Goal: Transaction & Acquisition: Purchase product/service

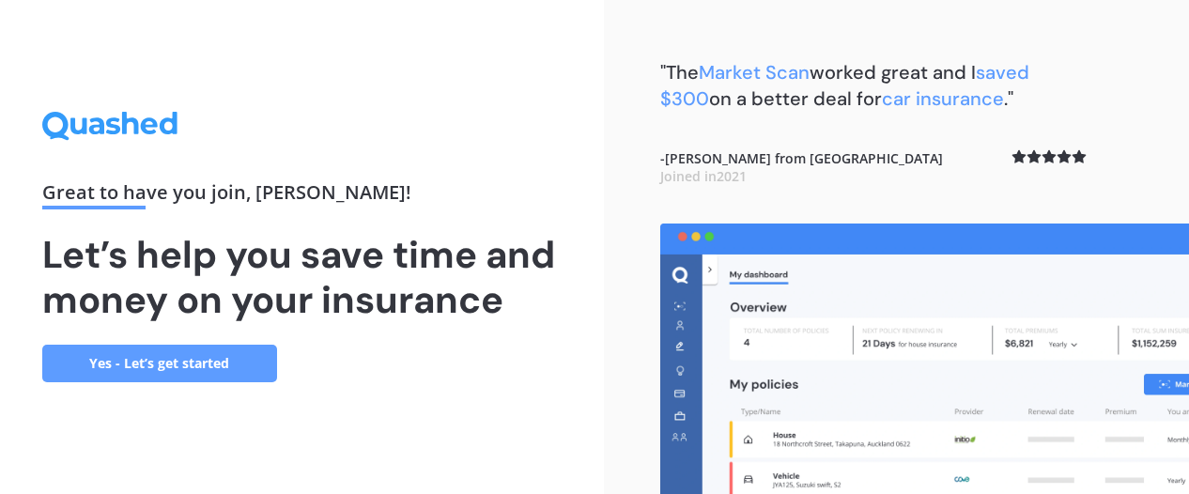
click at [154, 361] on link "Yes - Let’s get started" at bounding box center [159, 364] width 235 height 38
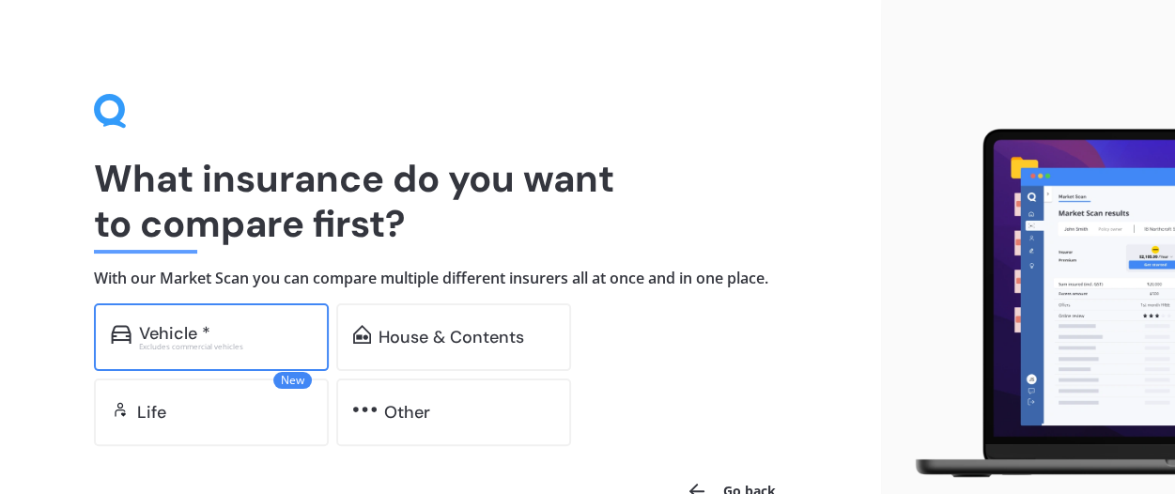
click at [198, 320] on div "Vehicle * Excludes commercial vehicles" at bounding box center [211, 337] width 235 height 68
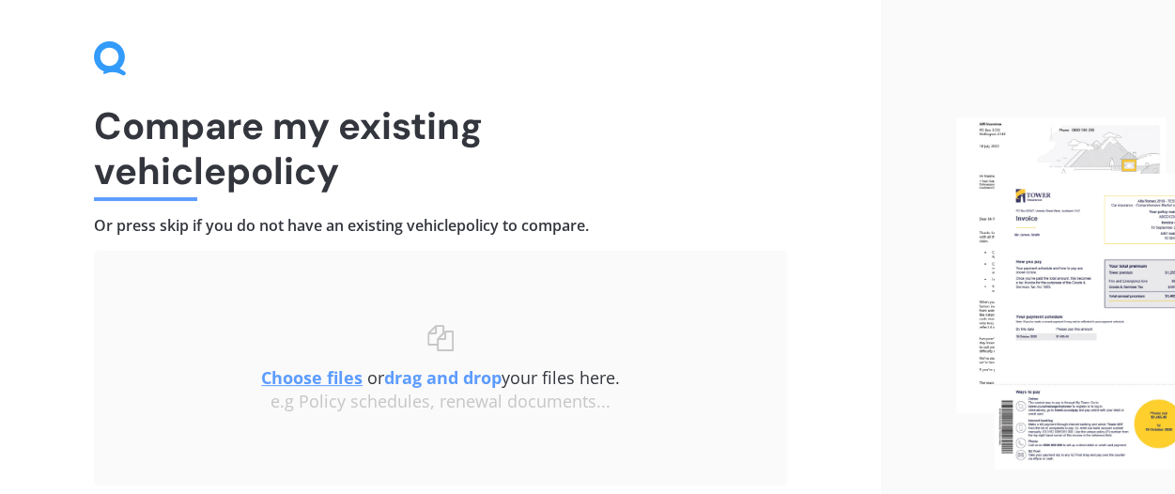
scroll to position [197, 0]
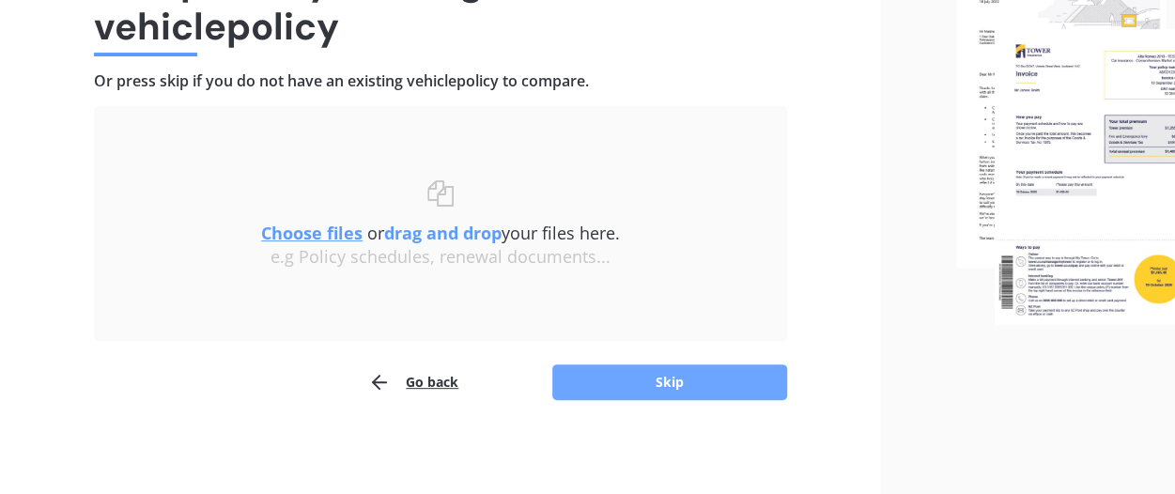
click at [650, 377] on button "Skip" at bounding box center [669, 383] width 235 height 36
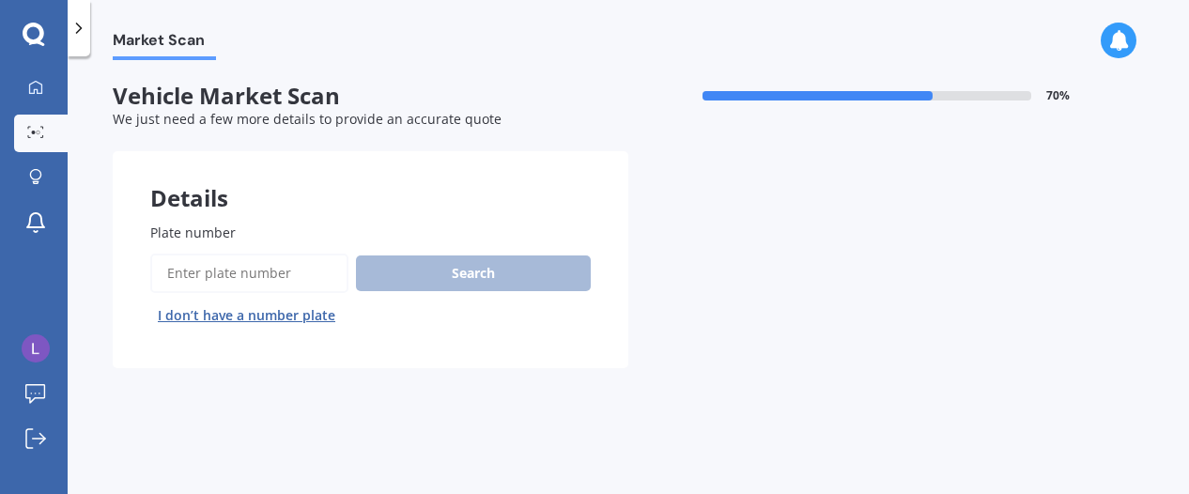
click at [253, 270] on input "Plate number" at bounding box center [249, 273] width 198 height 39
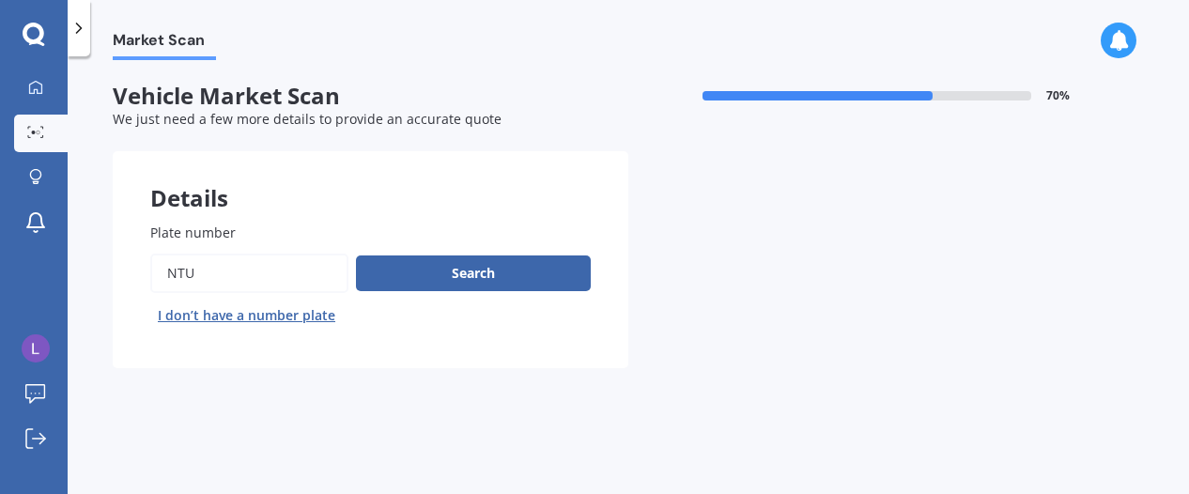
click at [253, 270] on input "Plate number" at bounding box center [249, 273] width 198 height 39
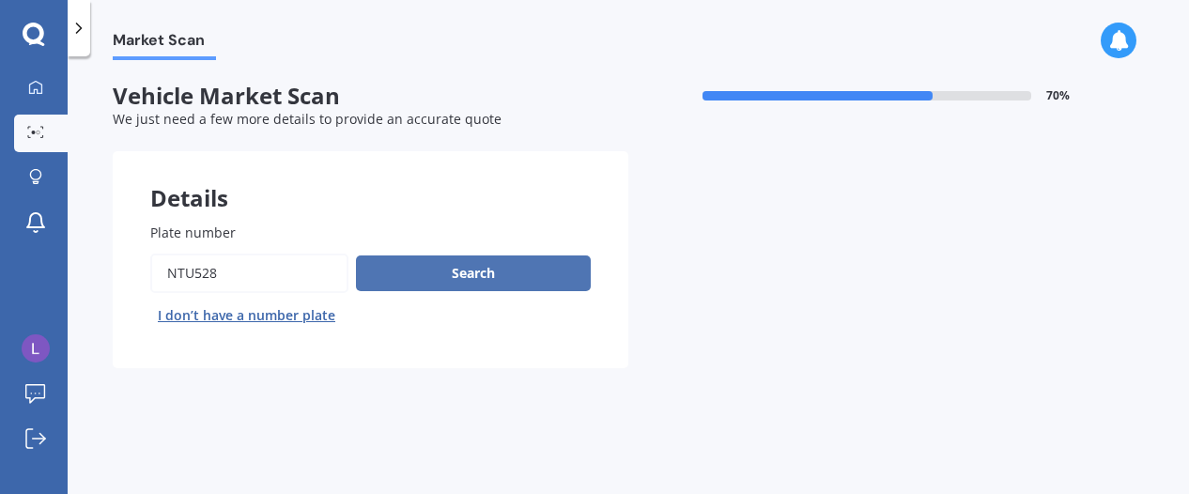
type input "ntu528"
click at [444, 275] on button "Search" at bounding box center [473, 274] width 235 height 36
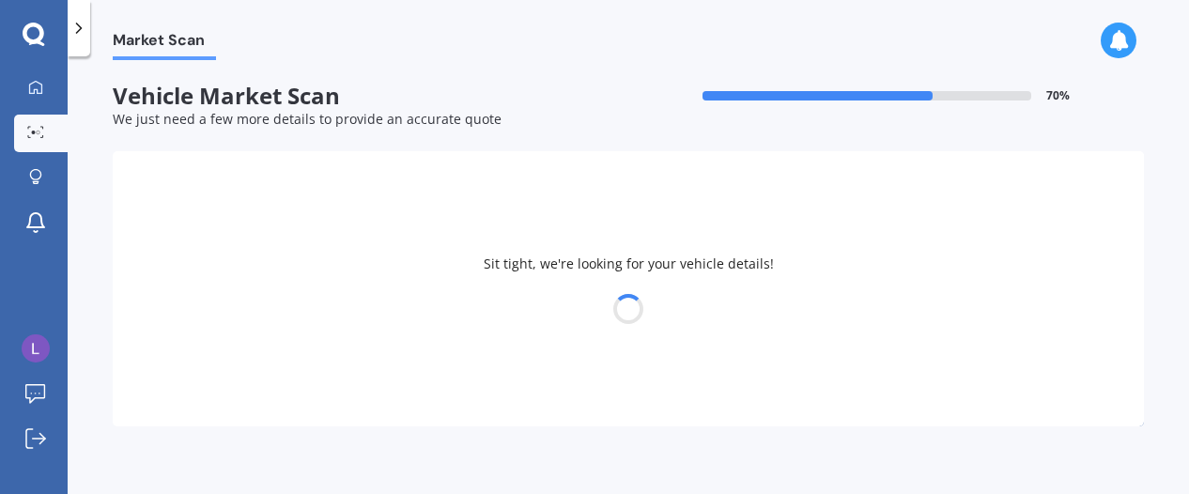
select select "NISSAN"
select select "LEAF"
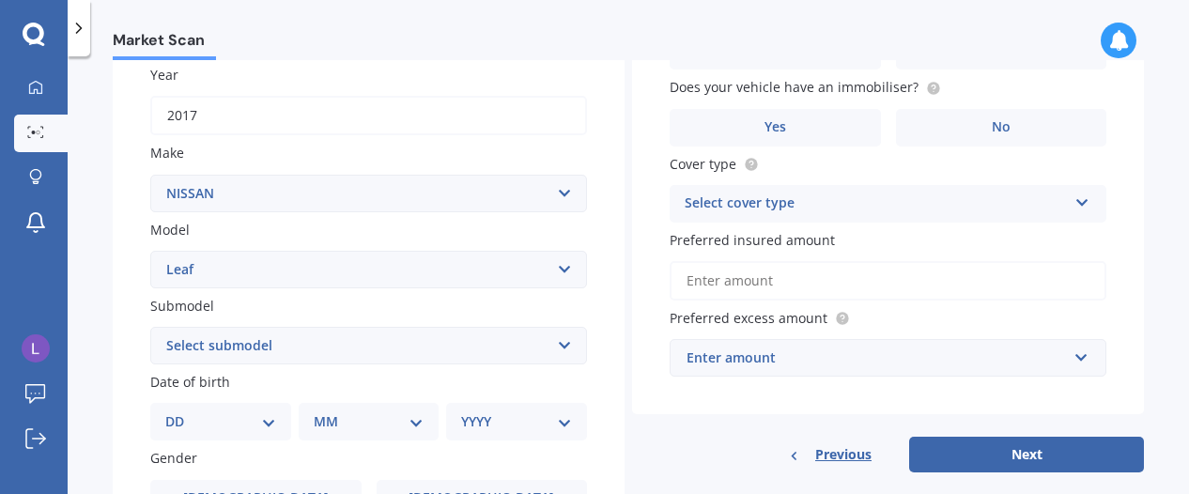
scroll to position [326, 0]
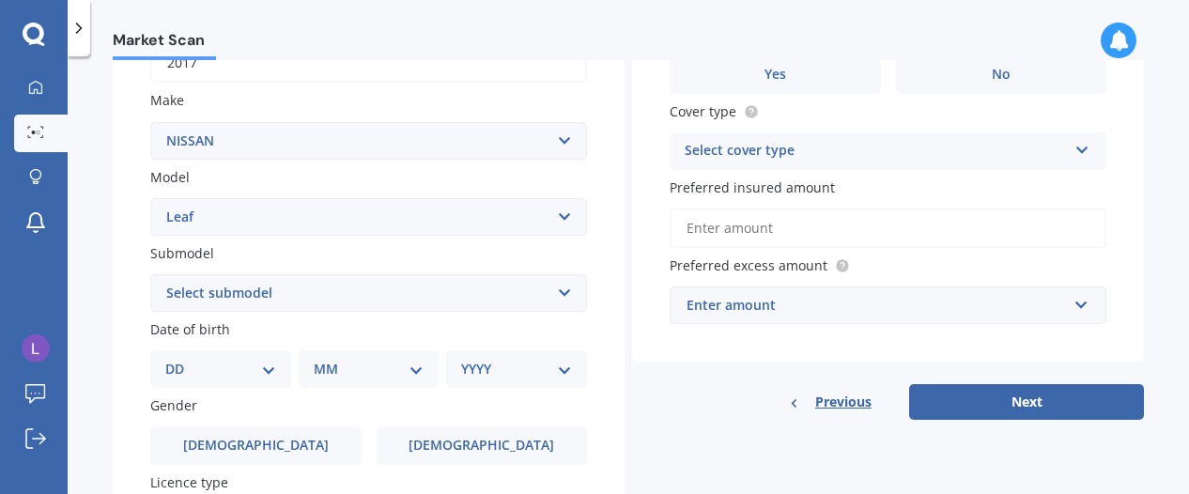
click at [303, 289] on select "Select submodel EV Hybrid" at bounding box center [368, 293] width 437 height 38
select select "EV"
click at [150, 275] on select "Select submodel EV Hybrid" at bounding box center [368, 293] width 437 height 38
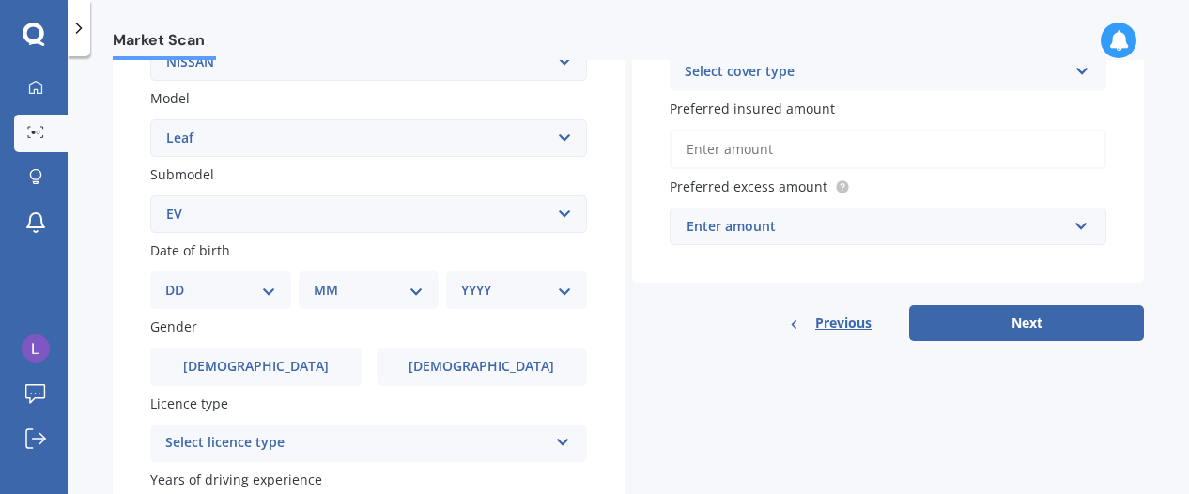
click at [220, 304] on div "DD 01 02 03 04 05 06 07 08 09 10 11 12 13 14 15 16 17 18 19 20 21 22 23 24 25 2…" at bounding box center [220, 291] width 141 height 38
click at [220, 299] on select "DD 01 02 03 04 05 06 07 08 09 10 11 12 13 14 15 16 17 18 19 20 21 22 23 24 25 2…" at bounding box center [220, 290] width 111 height 21
select select "03"
click at [180, 282] on select "DD 01 02 03 04 05 06 07 08 09 10 11 12 13 14 15 16 17 18 19 20 21 22 23 24 25 2…" at bounding box center [220, 290] width 111 height 21
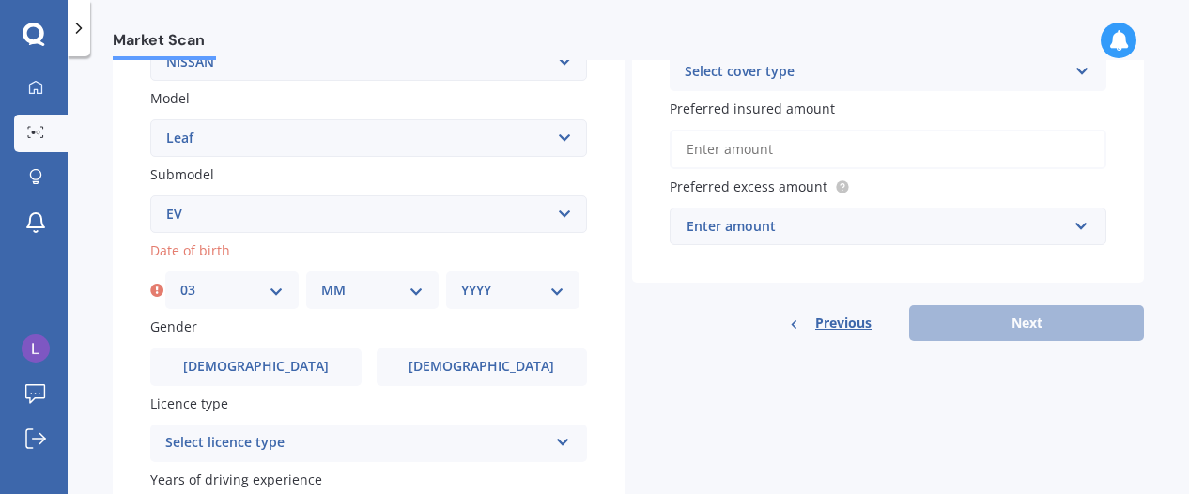
click at [371, 290] on select "MM 01 02 03 04 05 06 07 08 09 10 11 12" at bounding box center [372, 290] width 103 height 21
click at [321, 282] on select "MM 01 02 03 04 05 06 07 08 09 10 11 12" at bounding box center [372, 290] width 103 height 21
click at [372, 294] on select "MM 01 02 03 04 05 06 07 08 09 10 11 12" at bounding box center [372, 290] width 103 height 21
select select "01"
click at [321, 282] on select "MM 01 02 03 04 05 06 07 08 09 10 11 12" at bounding box center [372, 290] width 103 height 21
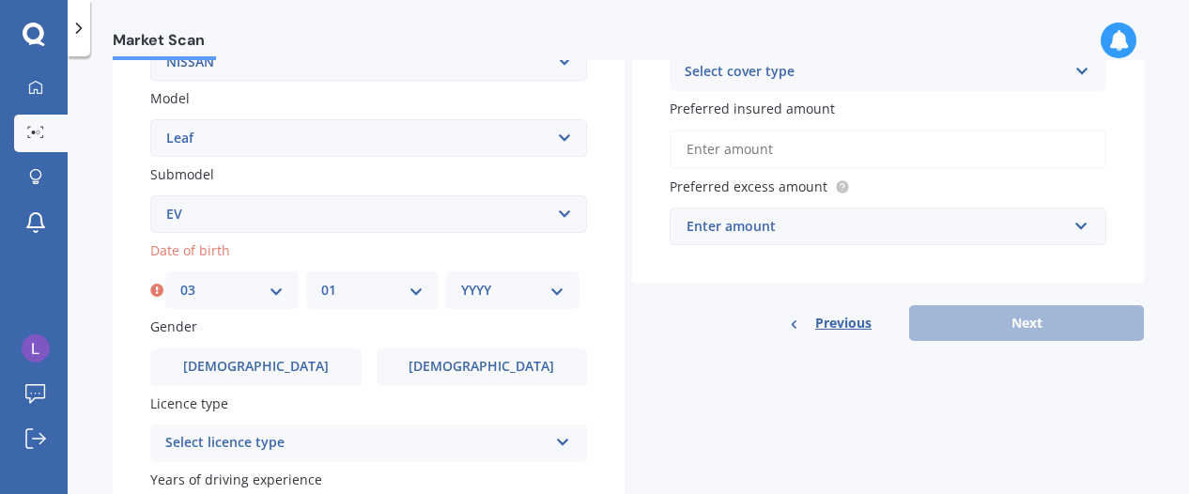
click at [522, 293] on select "YYYY 2025 2024 2023 2022 2021 2020 2019 2018 2017 2016 2015 2014 2013 2012 2011…" at bounding box center [512, 290] width 103 height 21
select select "1974"
click at [461, 282] on select "YYYY 2025 2024 2023 2022 2021 2020 2019 2018 2017 2016 2015 2014 2013 2012 2011…" at bounding box center [512, 290] width 103 height 21
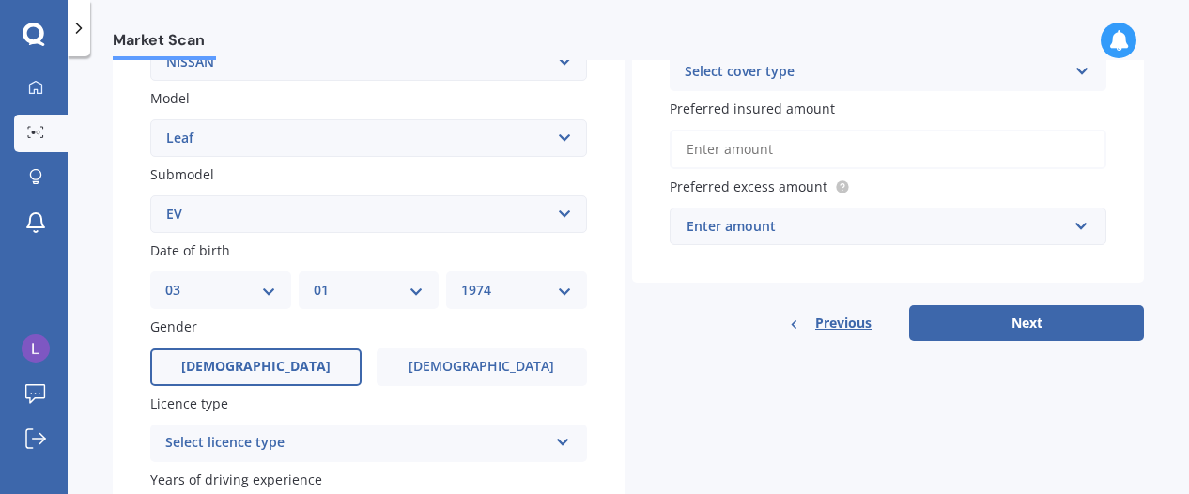
click at [253, 371] on span "Male" at bounding box center [255, 367] width 149 height 16
click at [0, 0] on input "Male" at bounding box center [0, 0] width 0 height 0
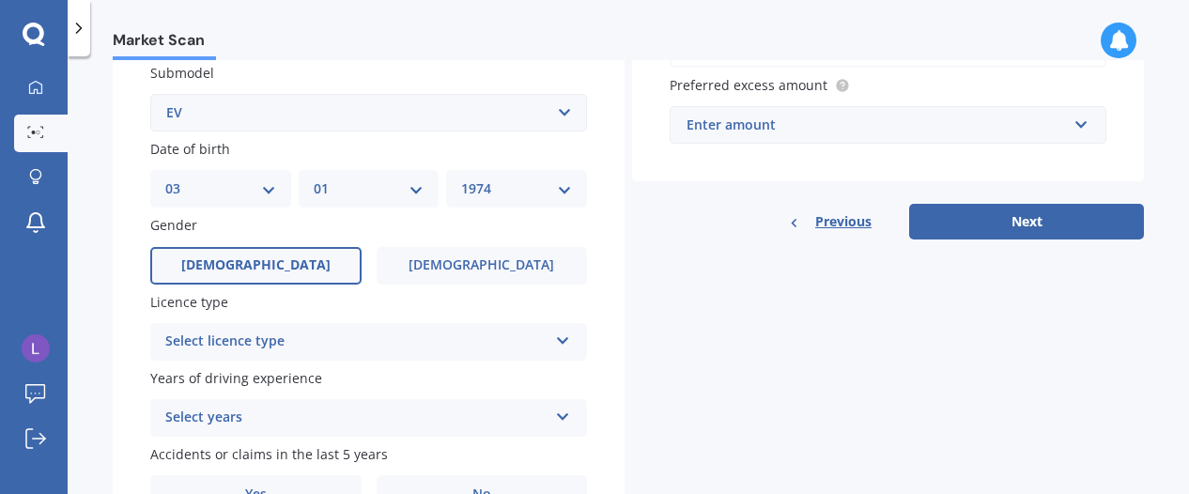
scroll to position [588, 0]
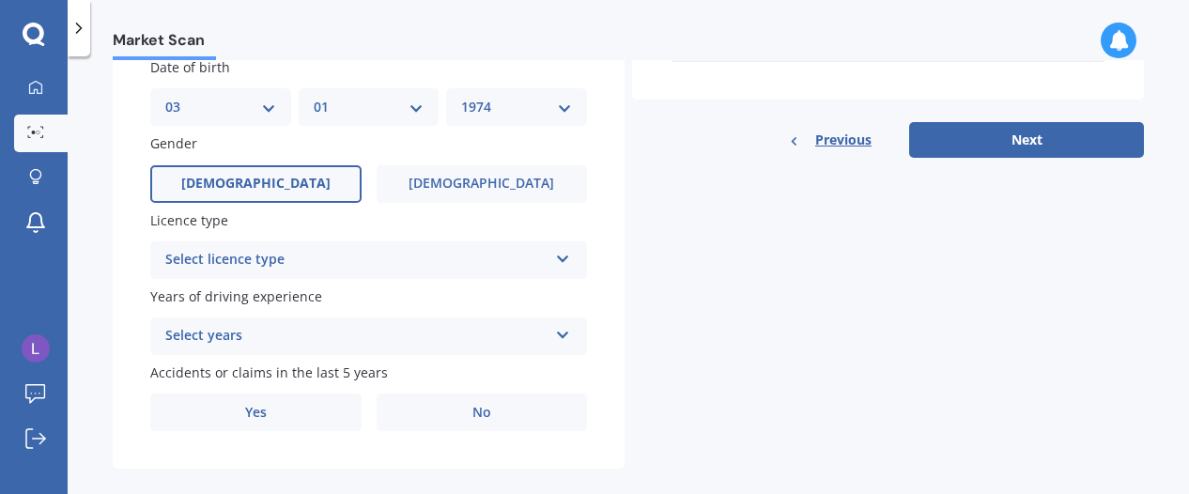
click at [243, 264] on div "Select licence type" at bounding box center [356, 260] width 382 height 23
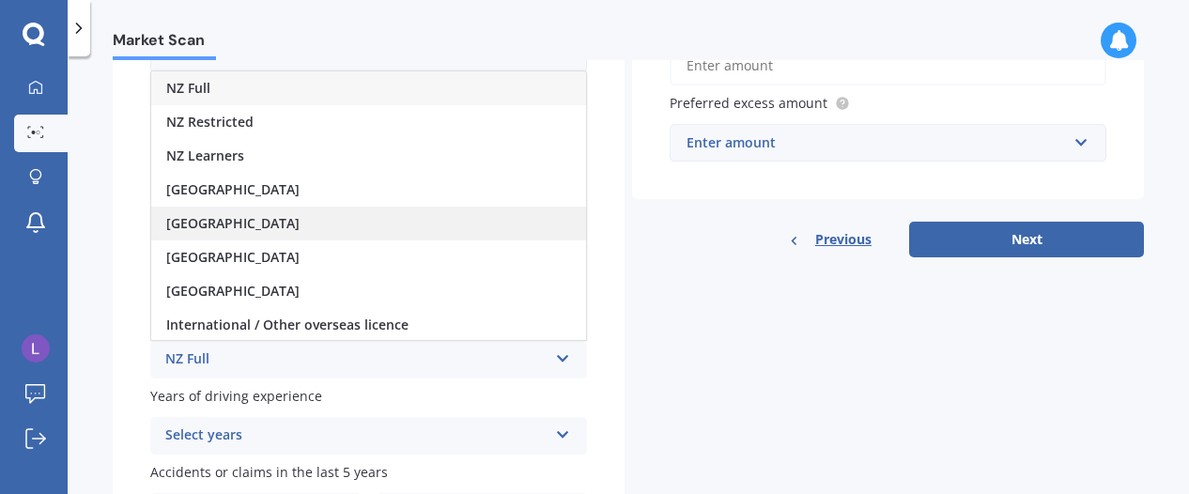
scroll to position [488, 0]
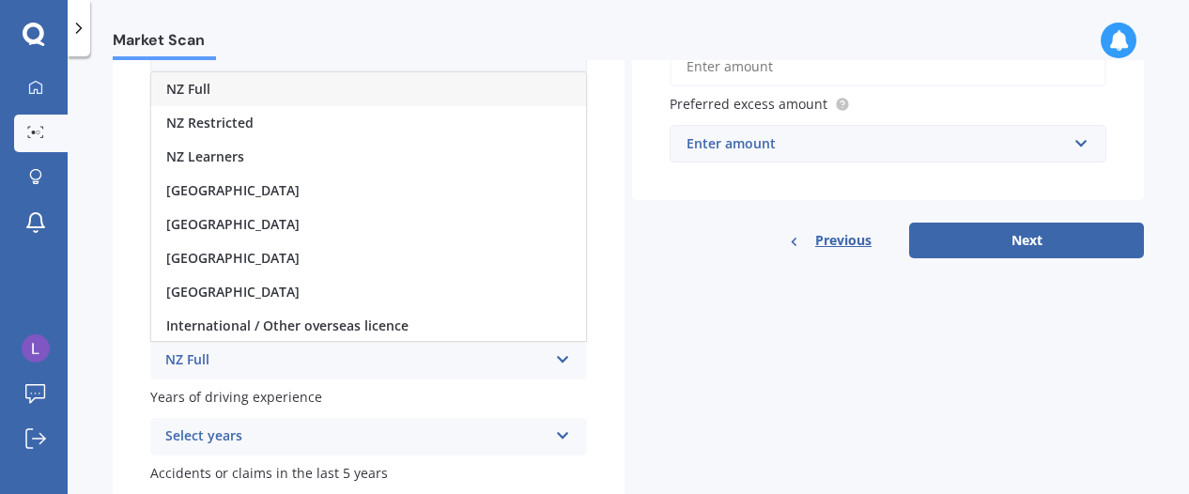
click at [199, 86] on span "NZ Full" at bounding box center [188, 89] width 44 height 18
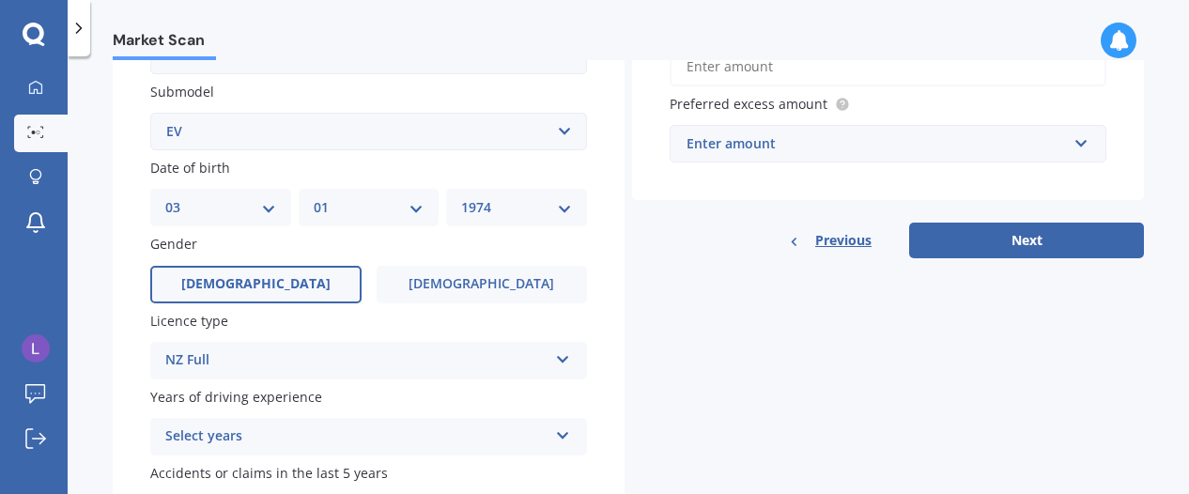
click at [209, 431] on div "Select years" at bounding box center [356, 437] width 382 height 23
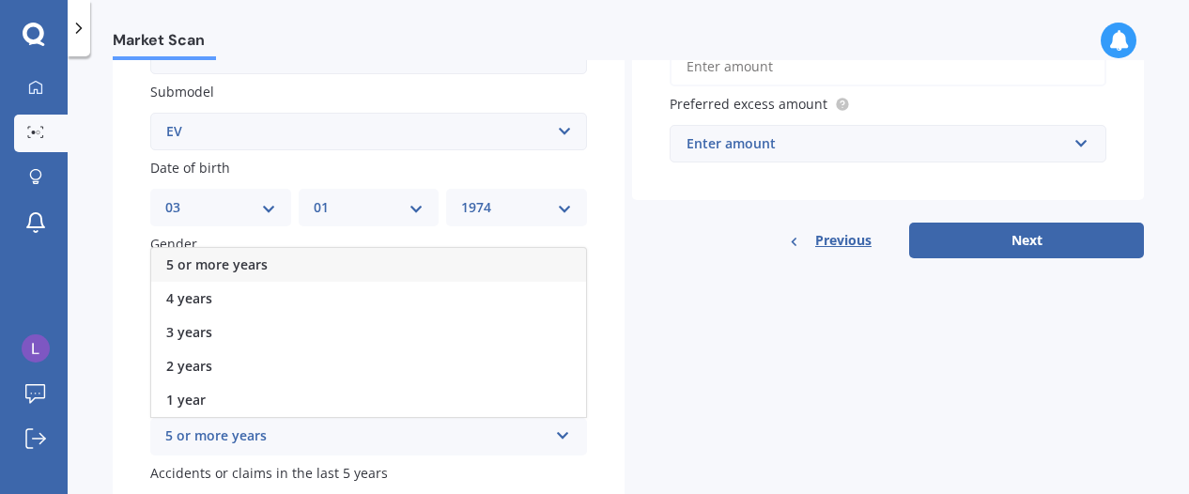
click at [216, 269] on span "5 or more years" at bounding box center [216, 265] width 101 height 18
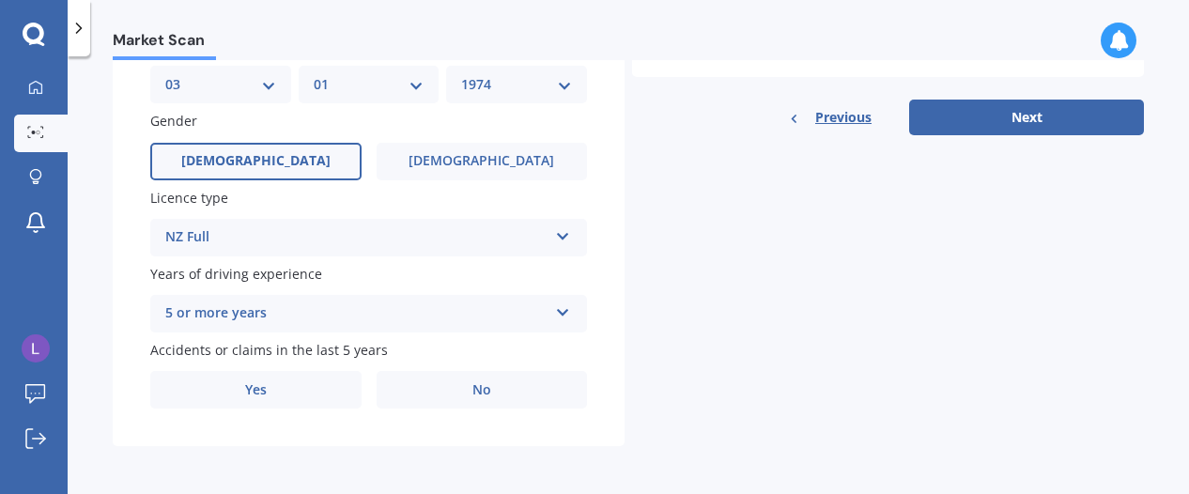
scroll to position [614, 0]
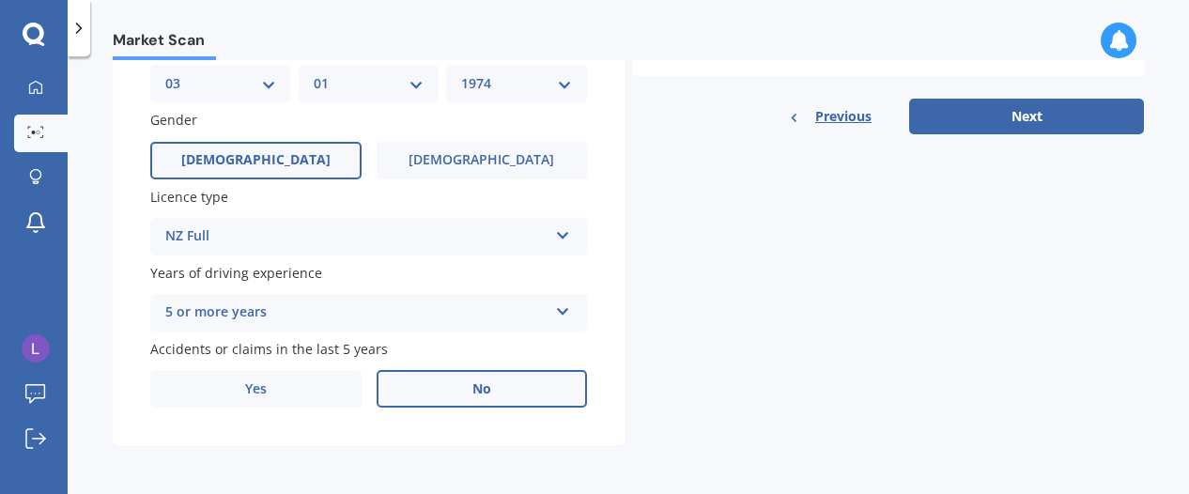
click at [474, 381] on span "No" at bounding box center [482, 389] width 19 height 16
click at [0, 0] on input "No" at bounding box center [0, 0] width 0 height 0
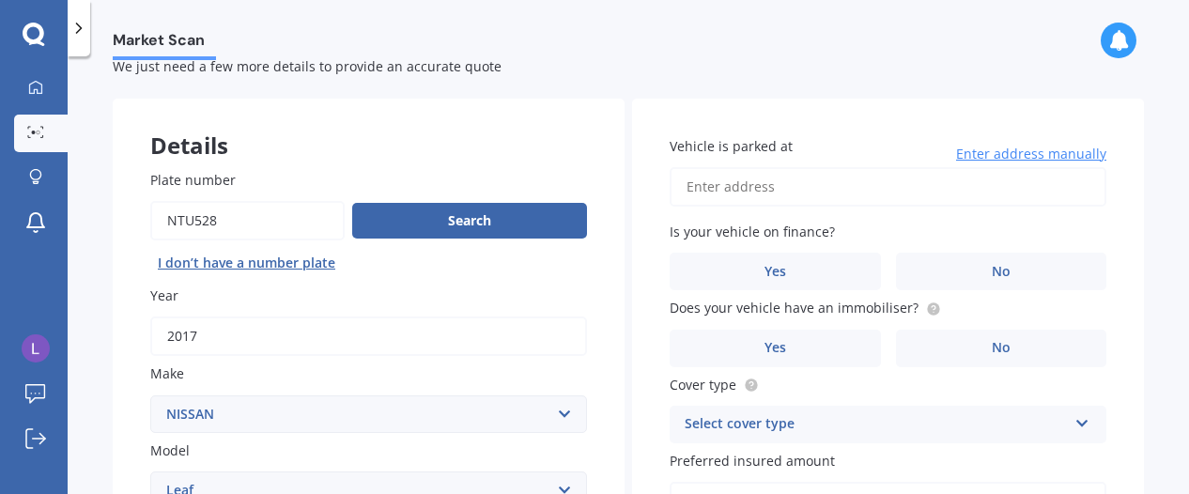
scroll to position [51, 0]
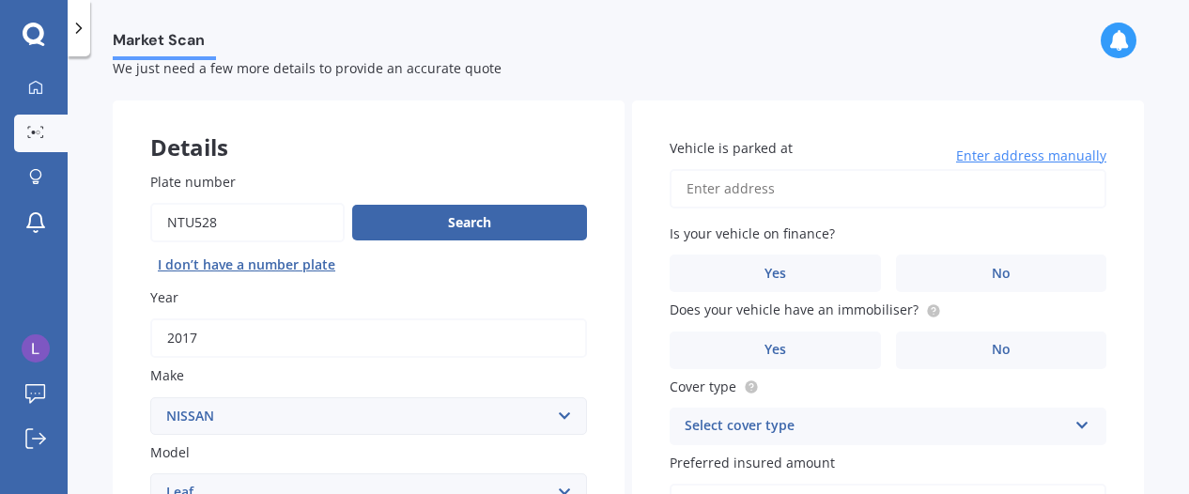
click at [784, 189] on input "Vehicle is parked at" at bounding box center [888, 188] width 437 height 39
type input "103 eden street, Island Bay, Wellington, 6022Wellington, Region 6023"
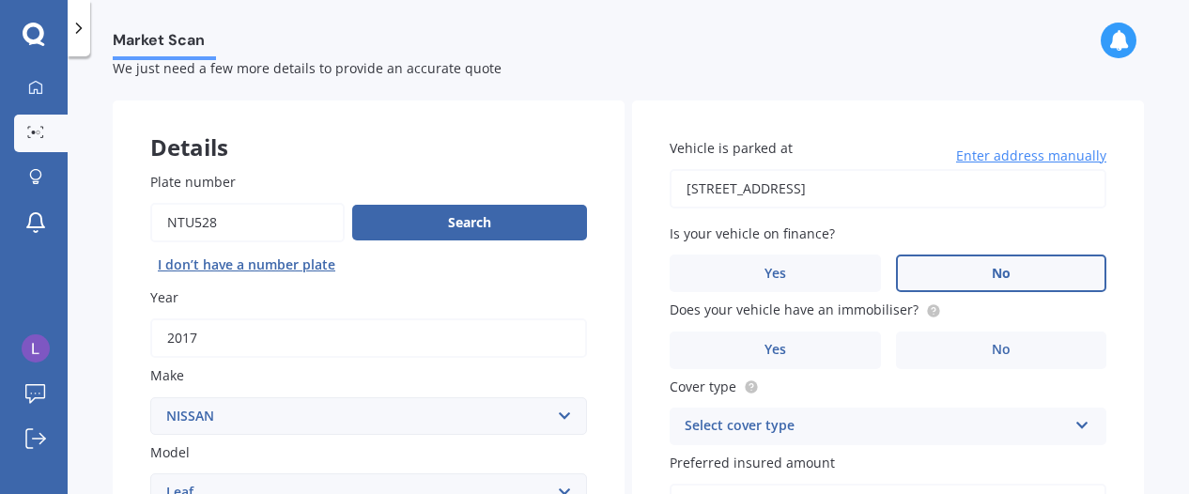
click at [971, 258] on label "No" at bounding box center [1001, 274] width 211 height 38
click at [0, 0] on input "No" at bounding box center [0, 0] width 0 height 0
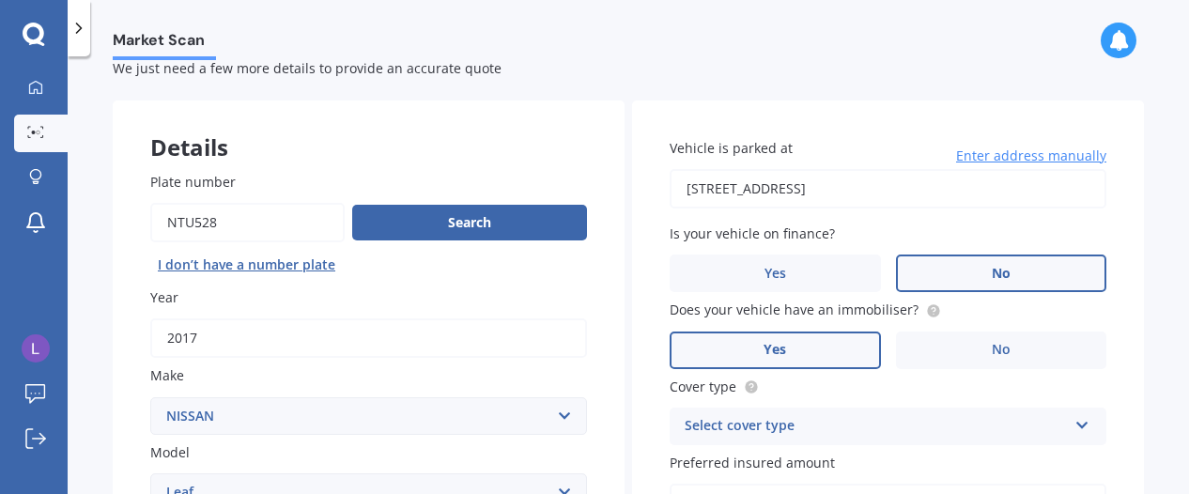
click at [777, 347] on span "Yes" at bounding box center [775, 350] width 23 height 16
click at [0, 0] on input "Yes" at bounding box center [0, 0] width 0 height 0
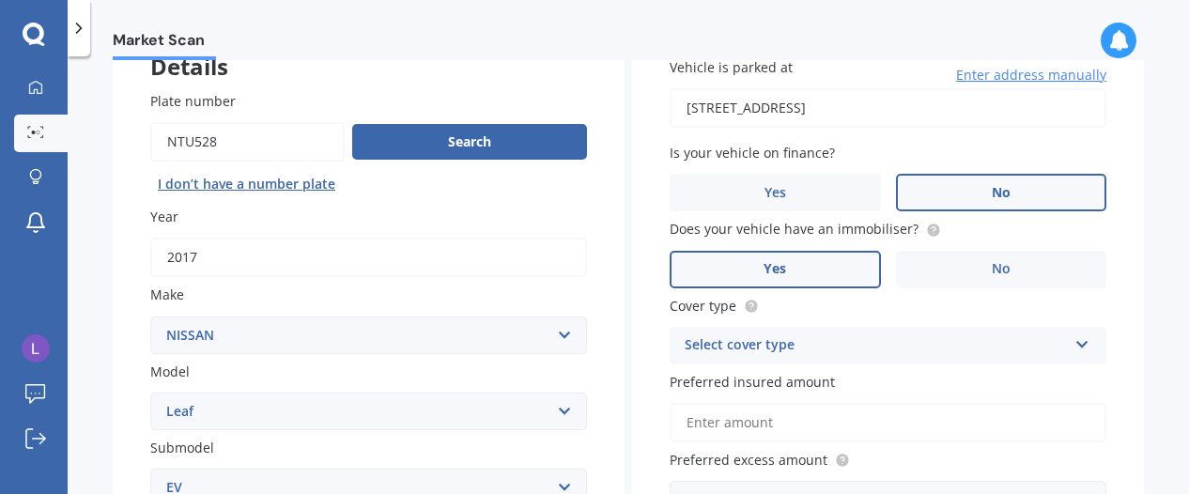
scroll to position [133, 0]
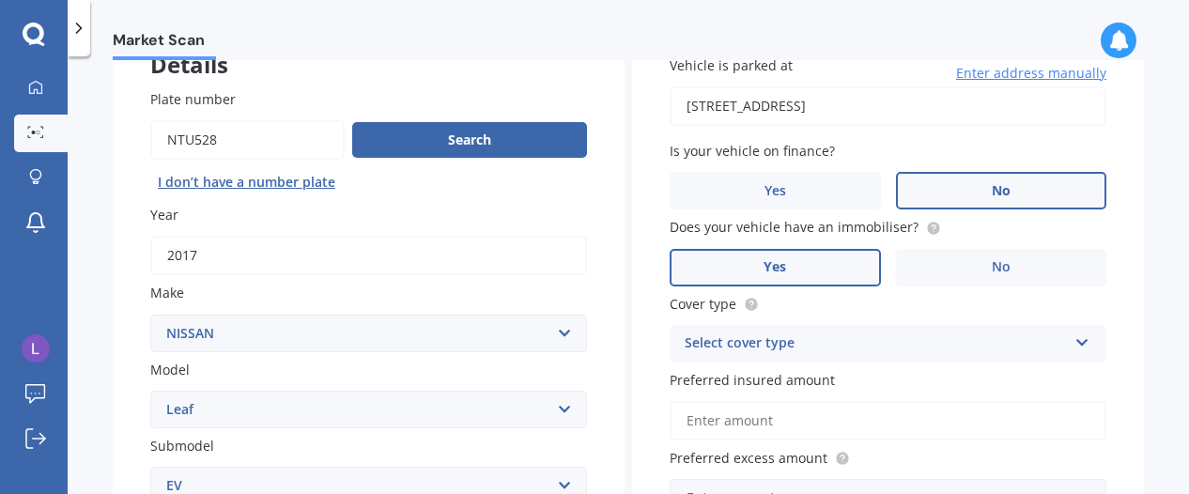
click at [785, 345] on div "Select cover type" at bounding box center [876, 344] width 382 height 23
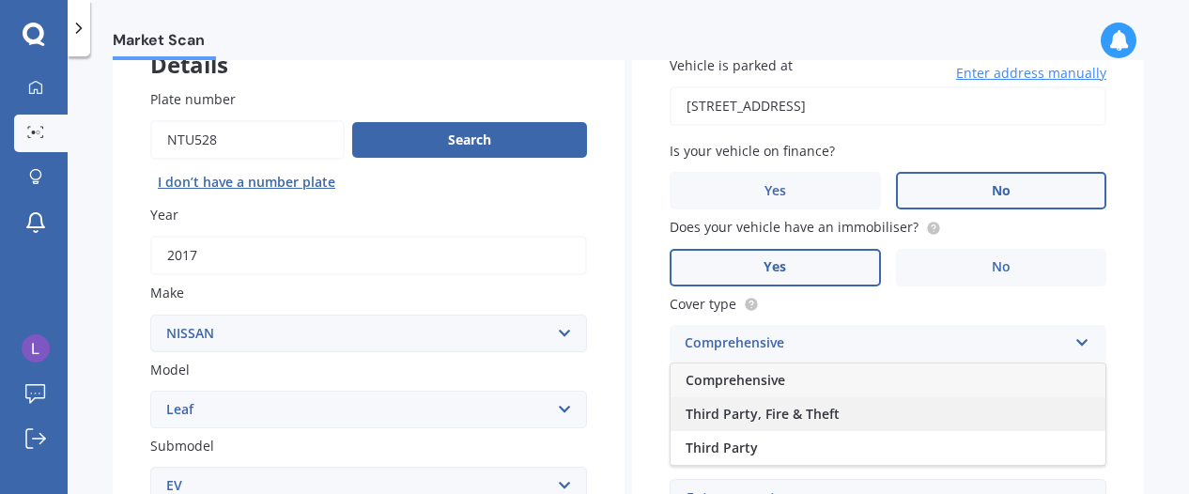
click at [733, 414] on span "Third Party, Fire & Theft" at bounding box center [763, 414] width 154 height 18
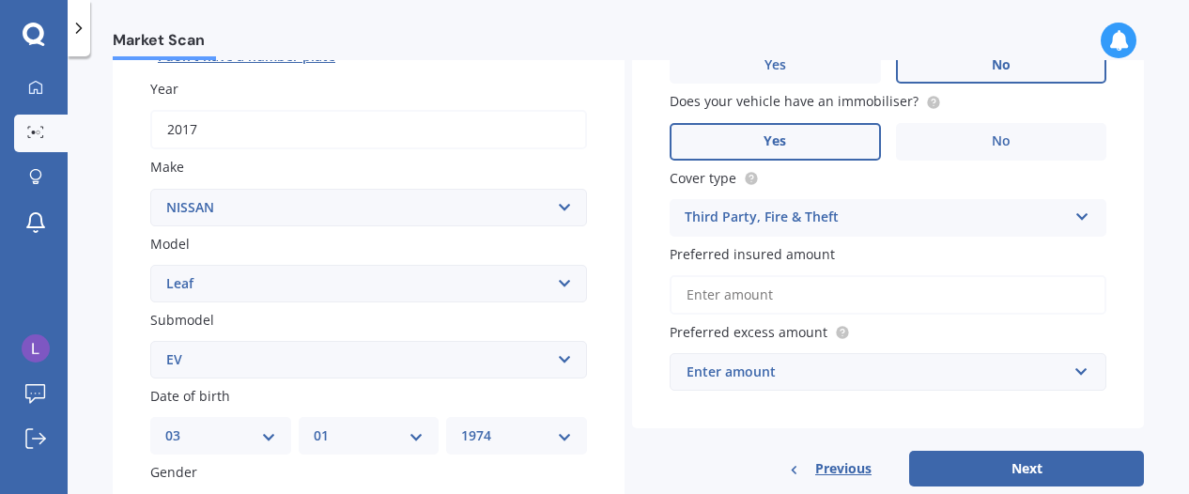
scroll to position [261, 0]
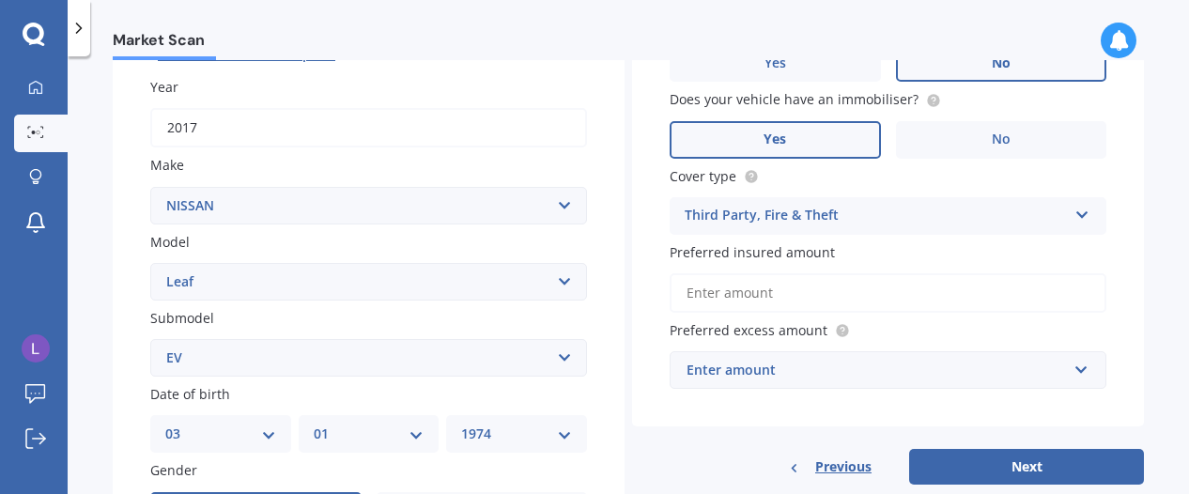
click at [729, 296] on input "Preferred insured amount" at bounding box center [888, 292] width 437 height 39
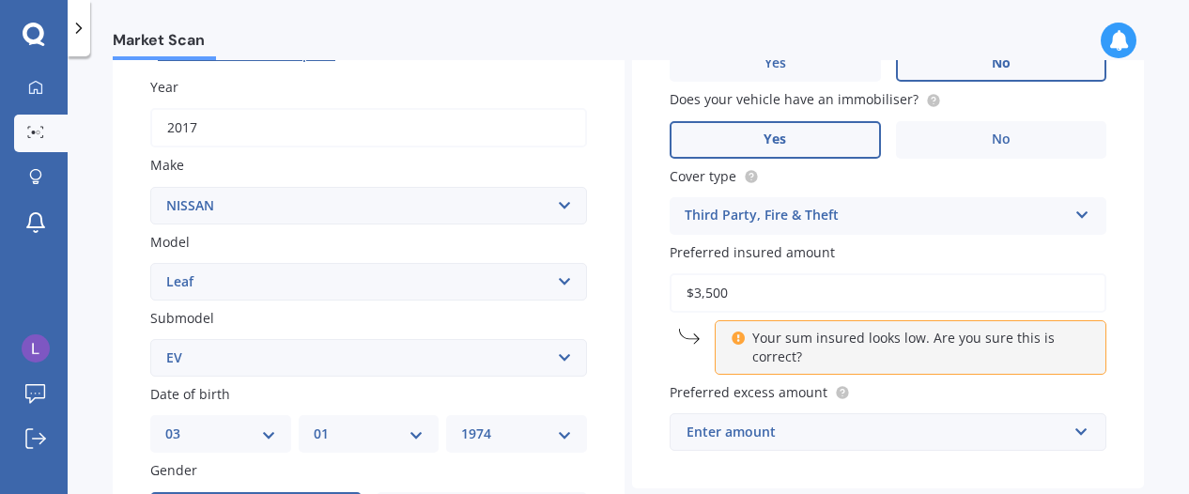
type input "$3,500"
click at [656, 397] on div "Vehicle is parked at 103 eden street, Island Bay, Wellington, 6022Wellington, R…" at bounding box center [888, 189] width 512 height 599
click at [726, 433] on div "Enter amount" at bounding box center [877, 432] width 381 height 21
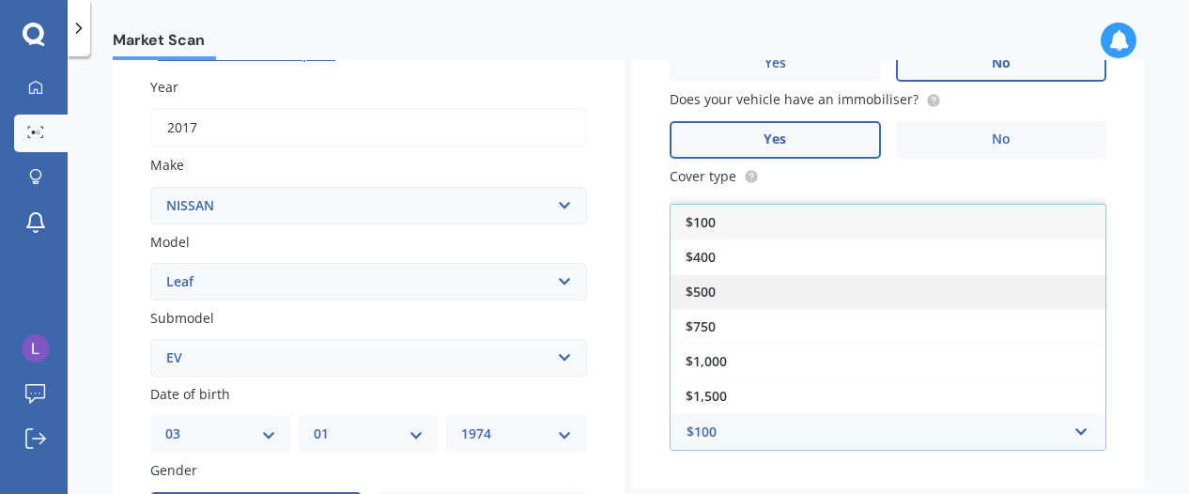
click at [706, 294] on span "$500" at bounding box center [701, 292] width 30 height 18
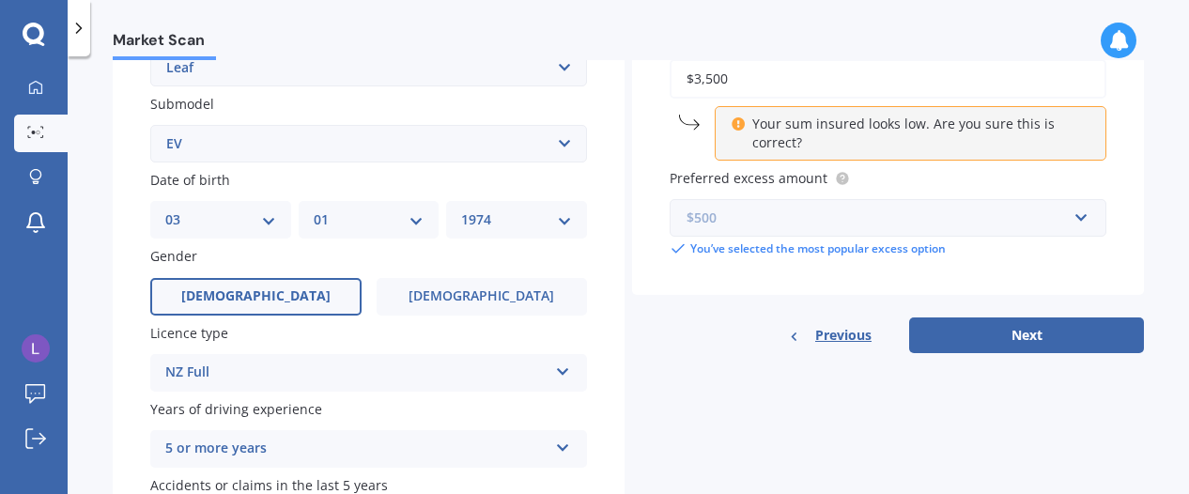
scroll to position [475, 0]
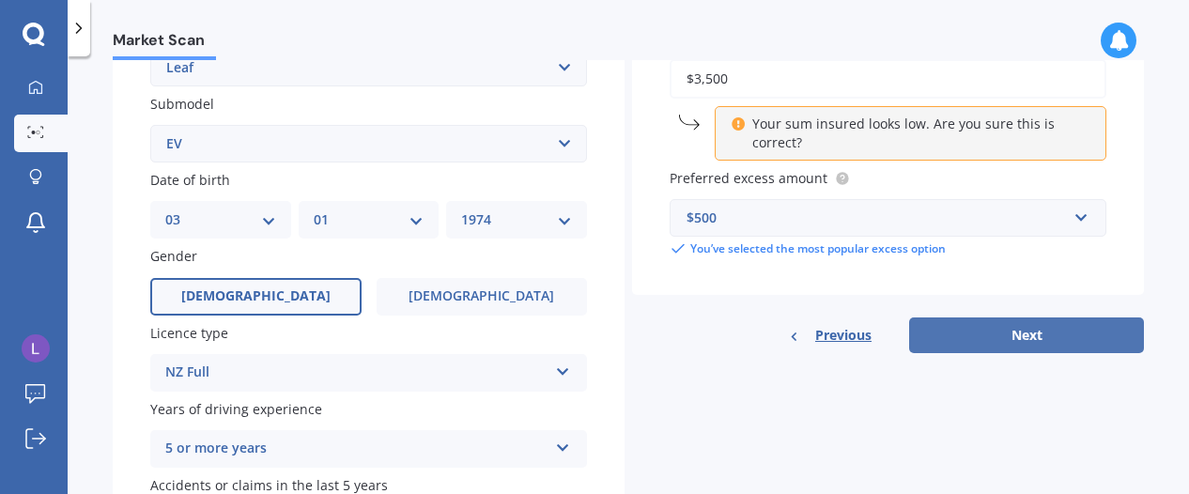
click at [1002, 335] on button "Next" at bounding box center [1026, 336] width 235 height 36
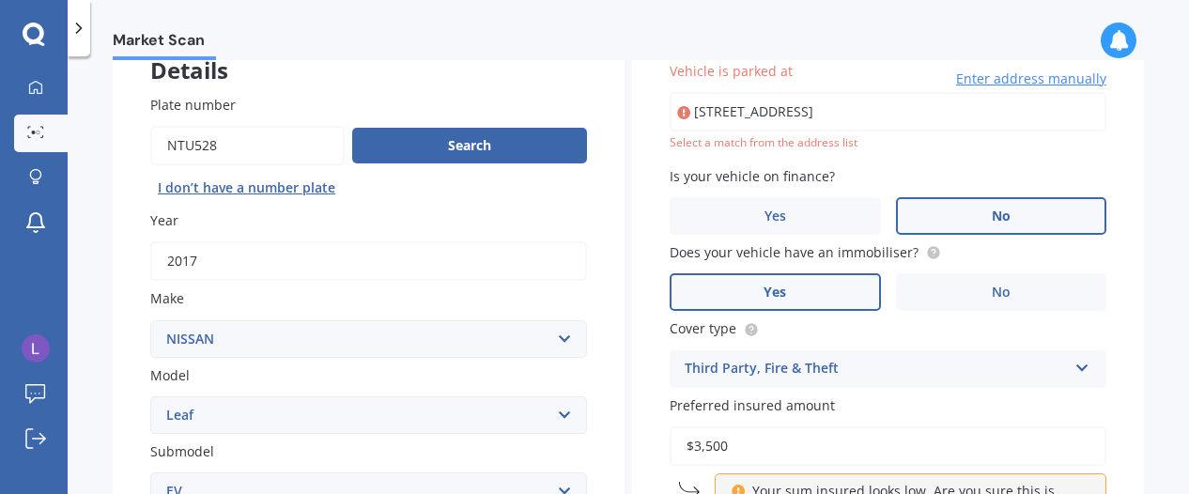
scroll to position [0, 31]
click at [868, 116] on input "103 eden street, Island Bay, Wellington, 6022Wellington, Region 6023" at bounding box center [888, 111] width 437 height 39
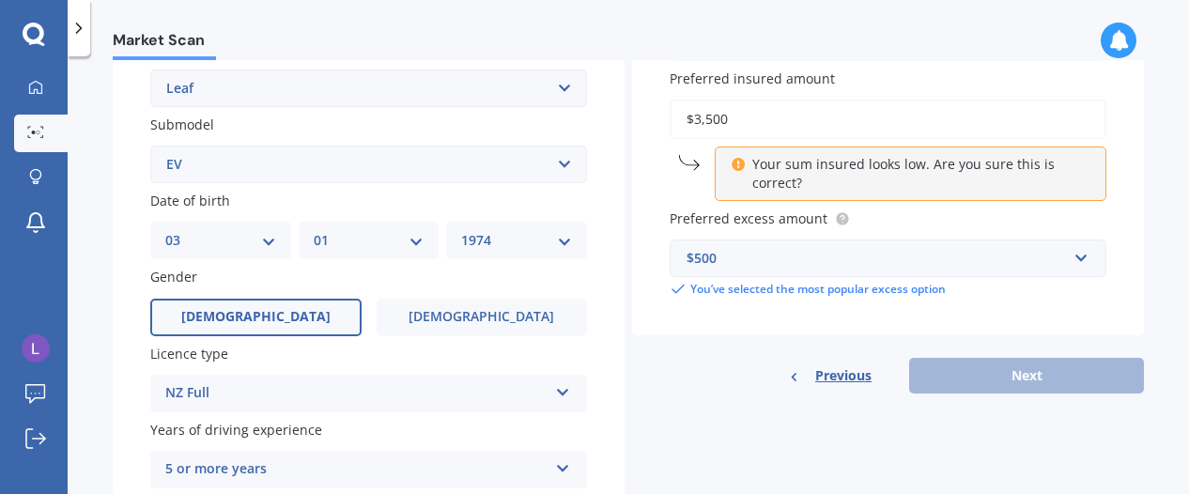
scroll to position [455, 0]
click at [1010, 370] on div "Previous Next" at bounding box center [888, 376] width 512 height 36
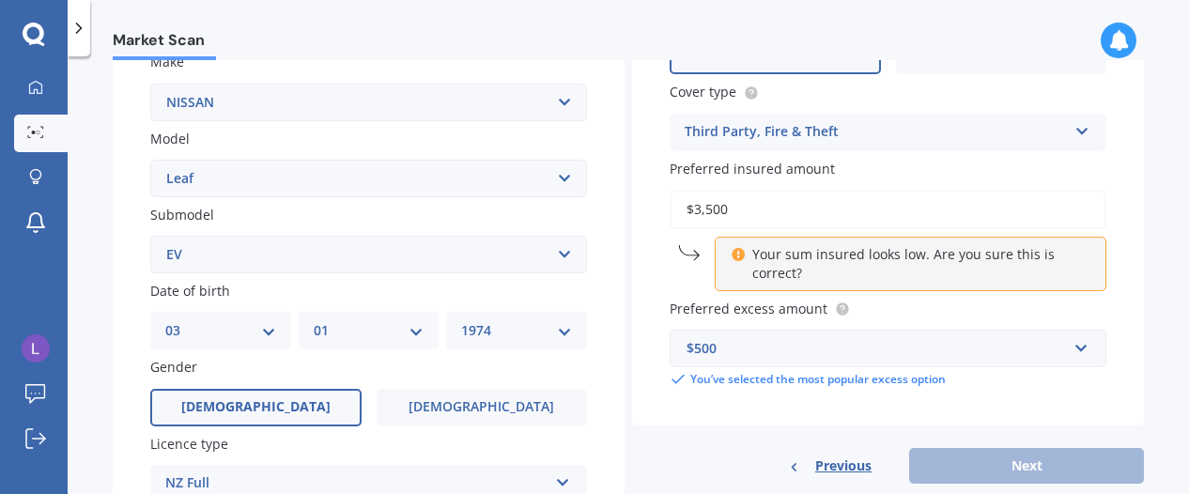
scroll to position [363, 0]
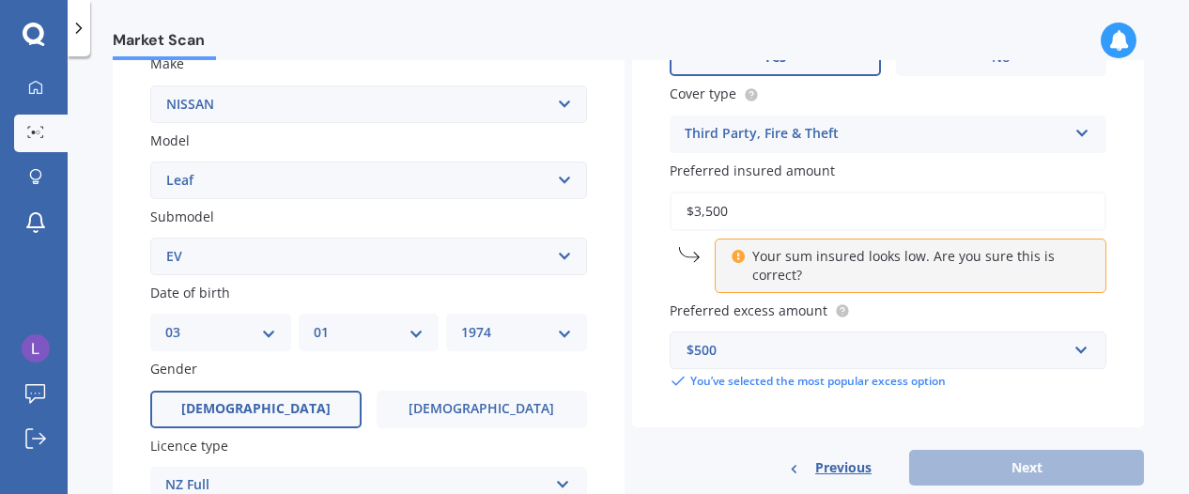
click at [955, 264] on p "Your sum insured looks low. Are you sure this is correct?" at bounding box center [918, 266] width 331 height 38
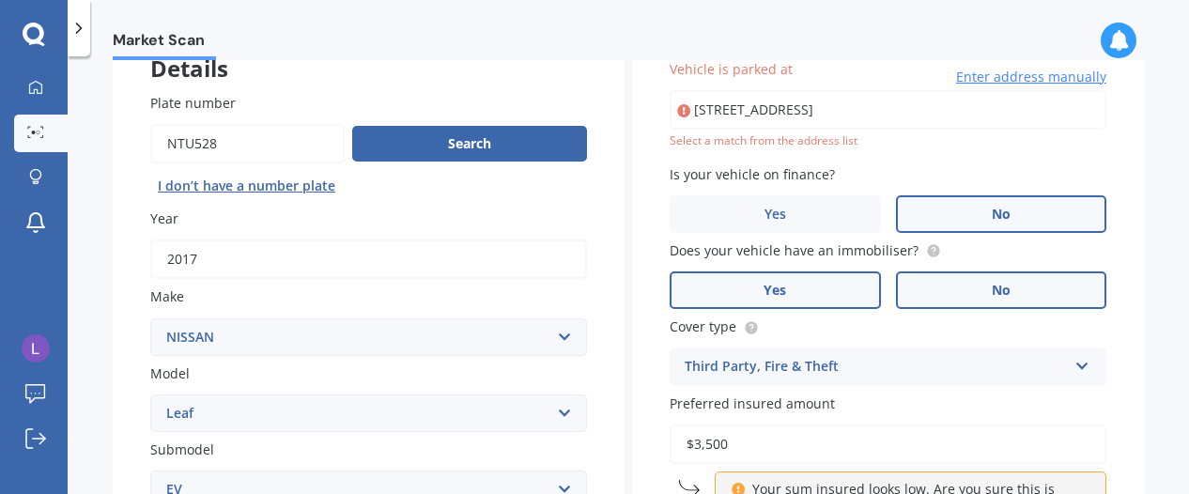
scroll to position [128, 0]
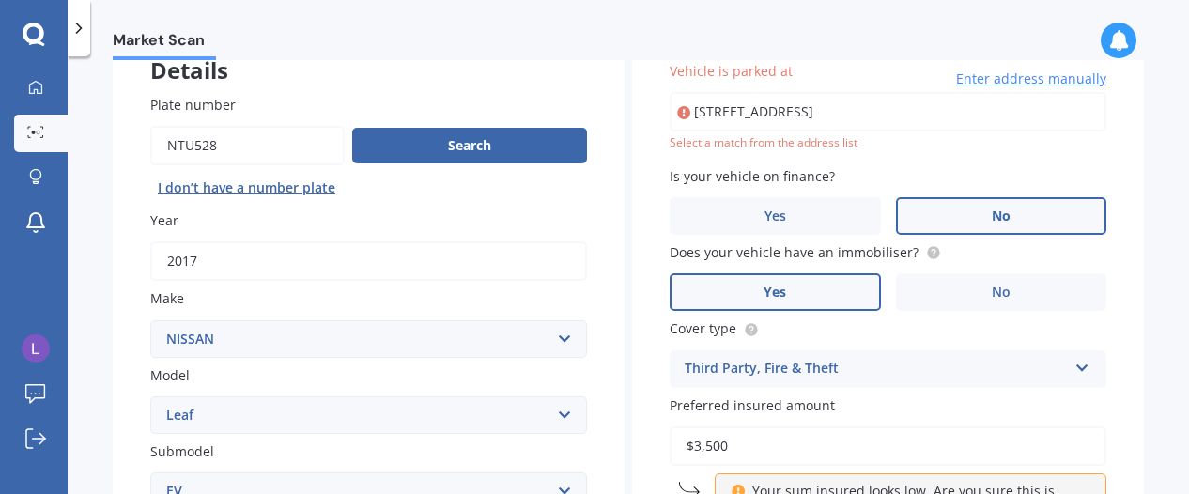
click at [853, 111] on input "103 Eden Street Island BayWellington 6023" at bounding box center [888, 111] width 437 height 39
type input "103 Eden Street, Island Bay, Wellington 6023"
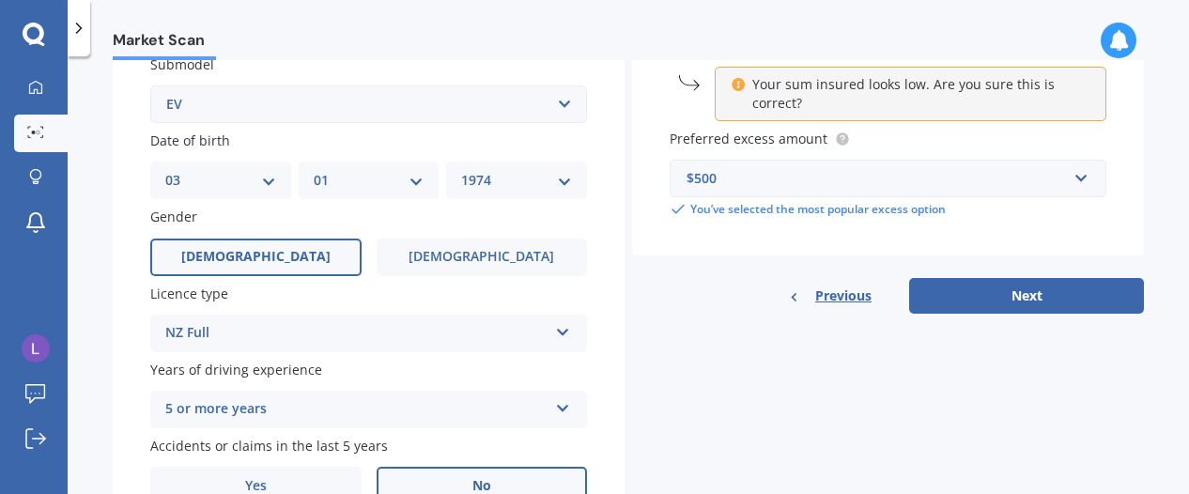
scroll to position [521, 0]
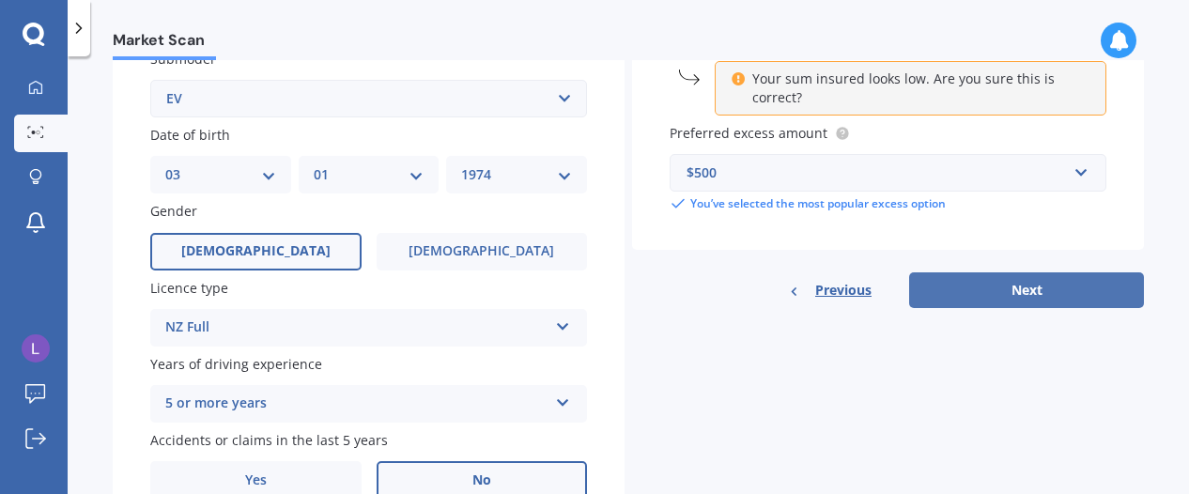
click at [1008, 289] on button "Next" at bounding box center [1026, 290] width 235 height 36
select select "03"
select select "01"
select select "1974"
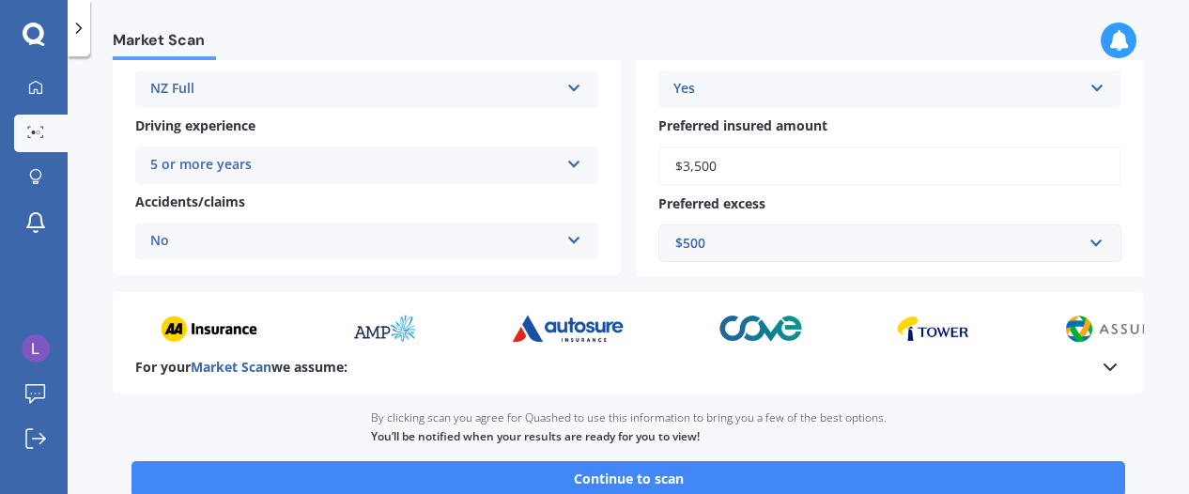
scroll to position [477, 0]
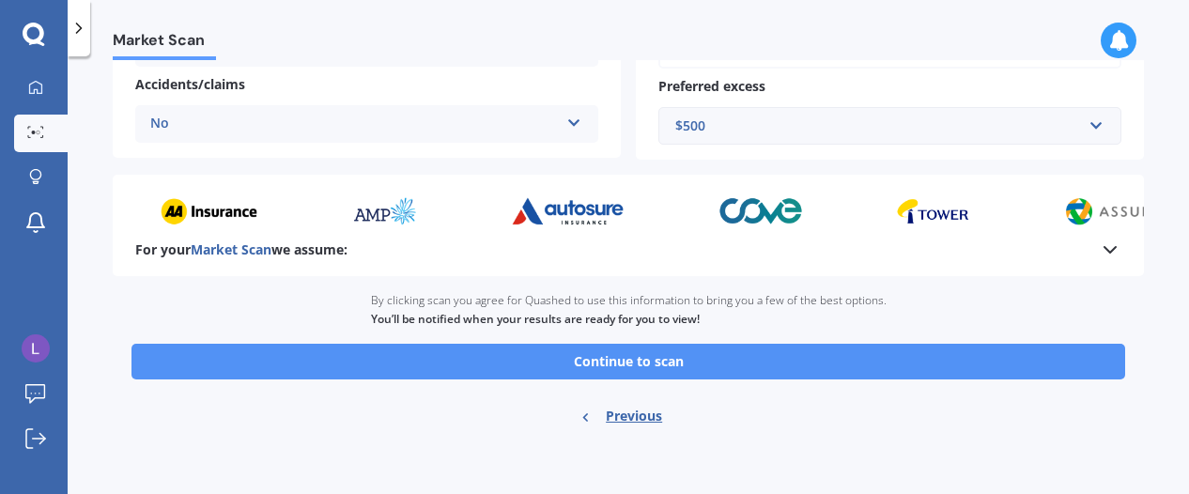
click at [618, 371] on button "Continue to scan" at bounding box center [629, 362] width 994 height 36
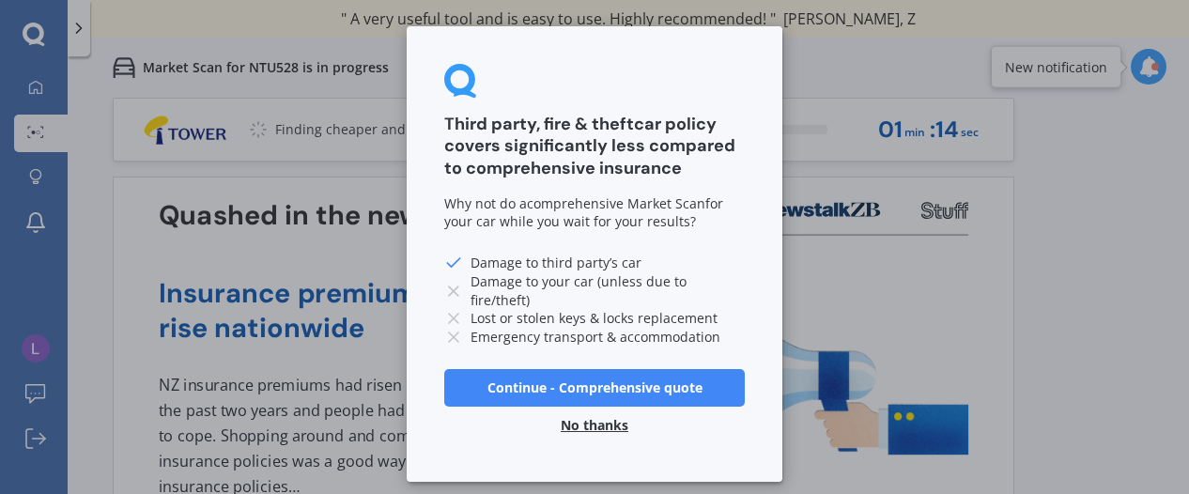
click at [575, 379] on button "Continue - Comprehensive quote" at bounding box center [594, 388] width 301 height 38
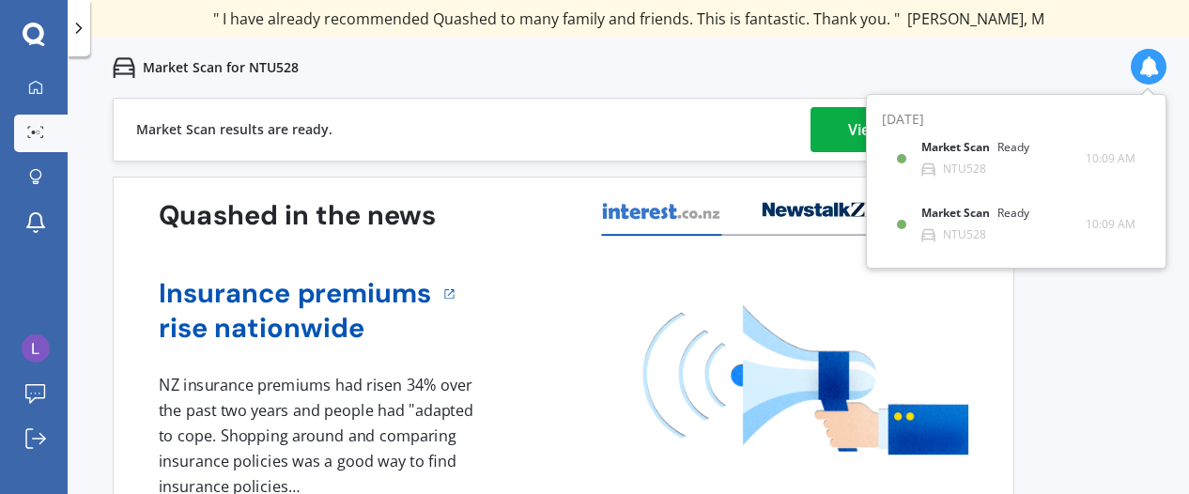
click at [842, 123] on link "View my quotes" at bounding box center [905, 129] width 188 height 45
